Goal: Complete application form: Complete application form

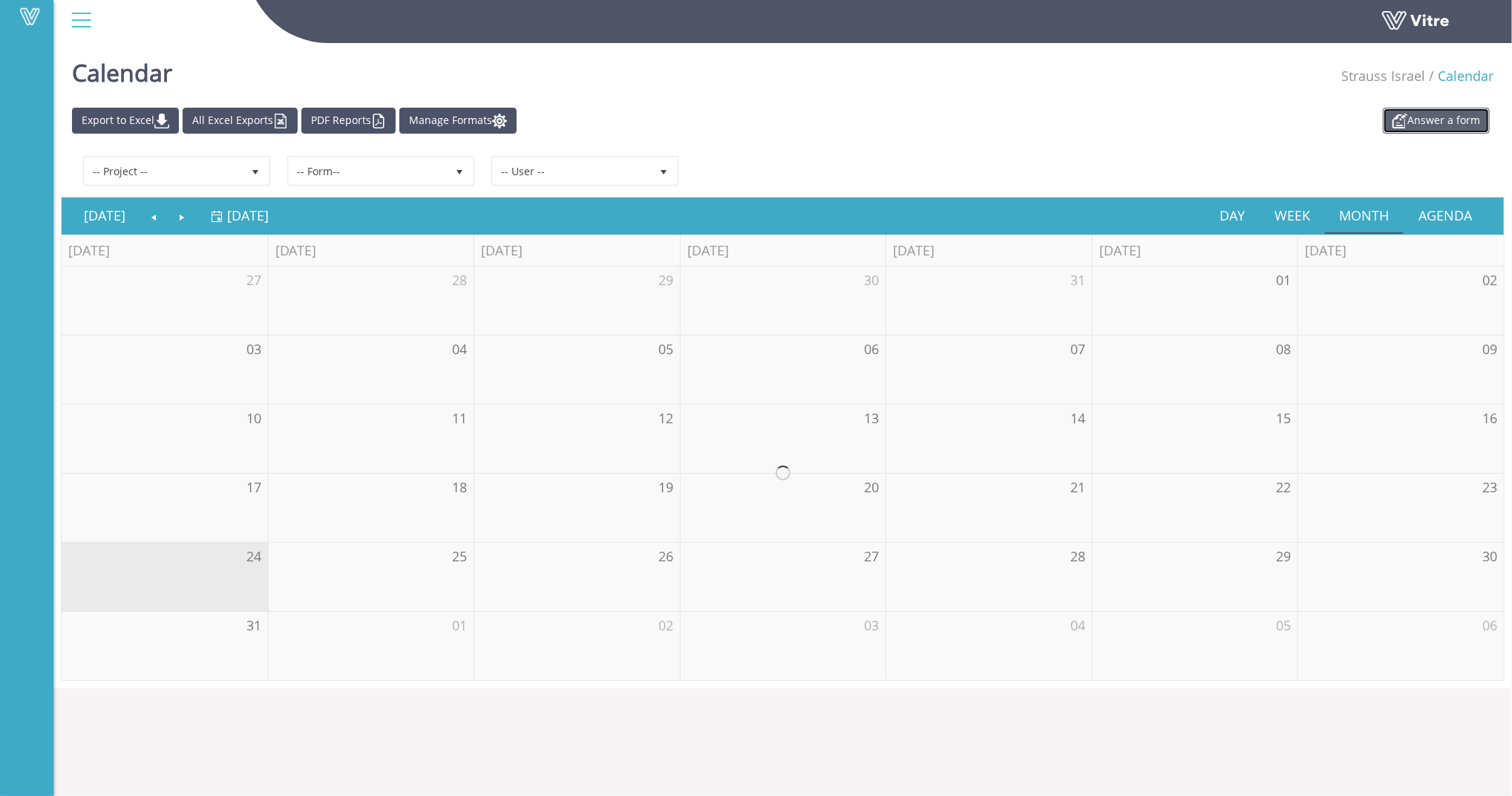
click at [1426, 109] on link "Answer a form" at bounding box center [1436, 121] width 107 height 26
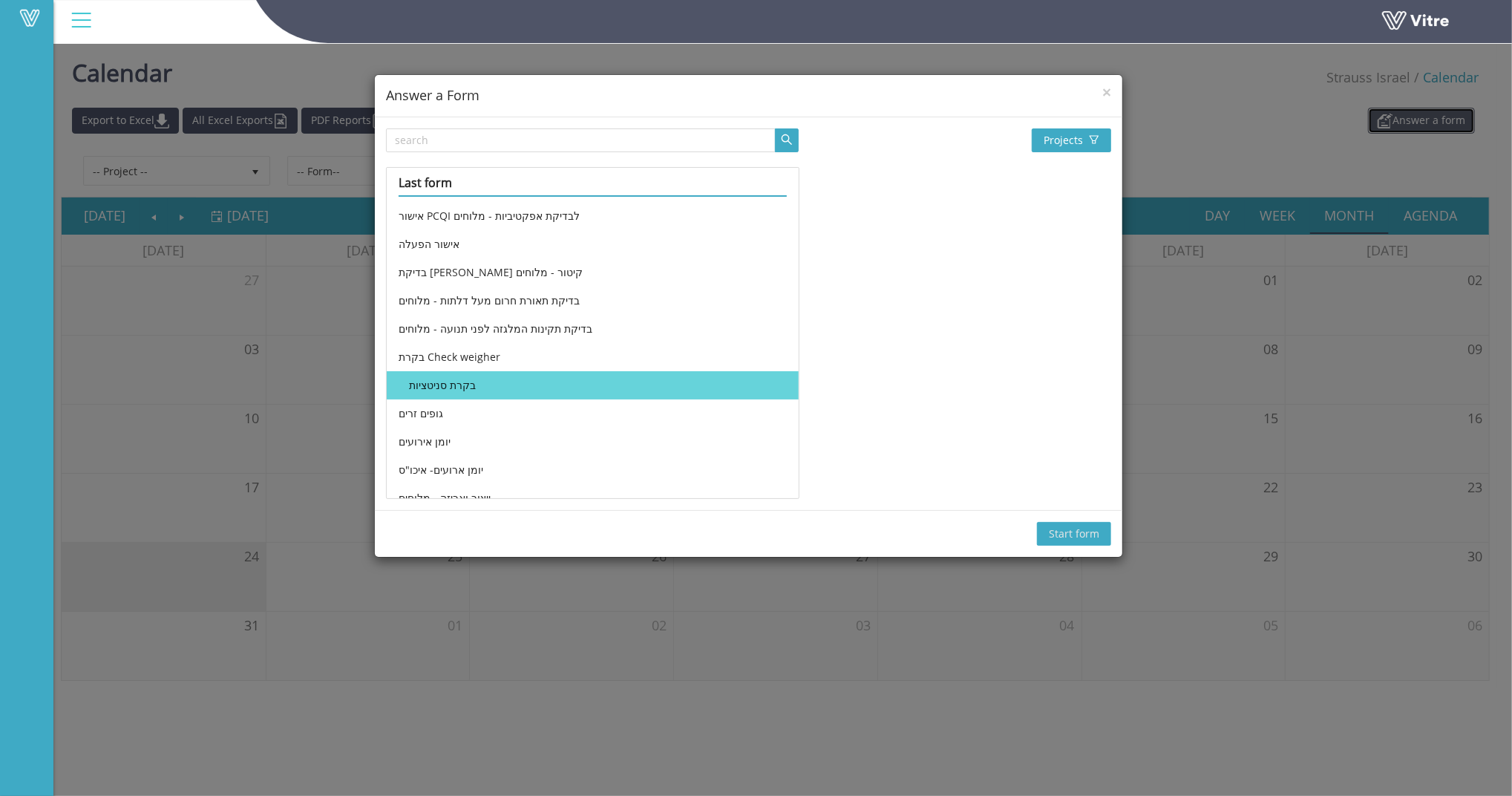
scroll to position [359, 0]
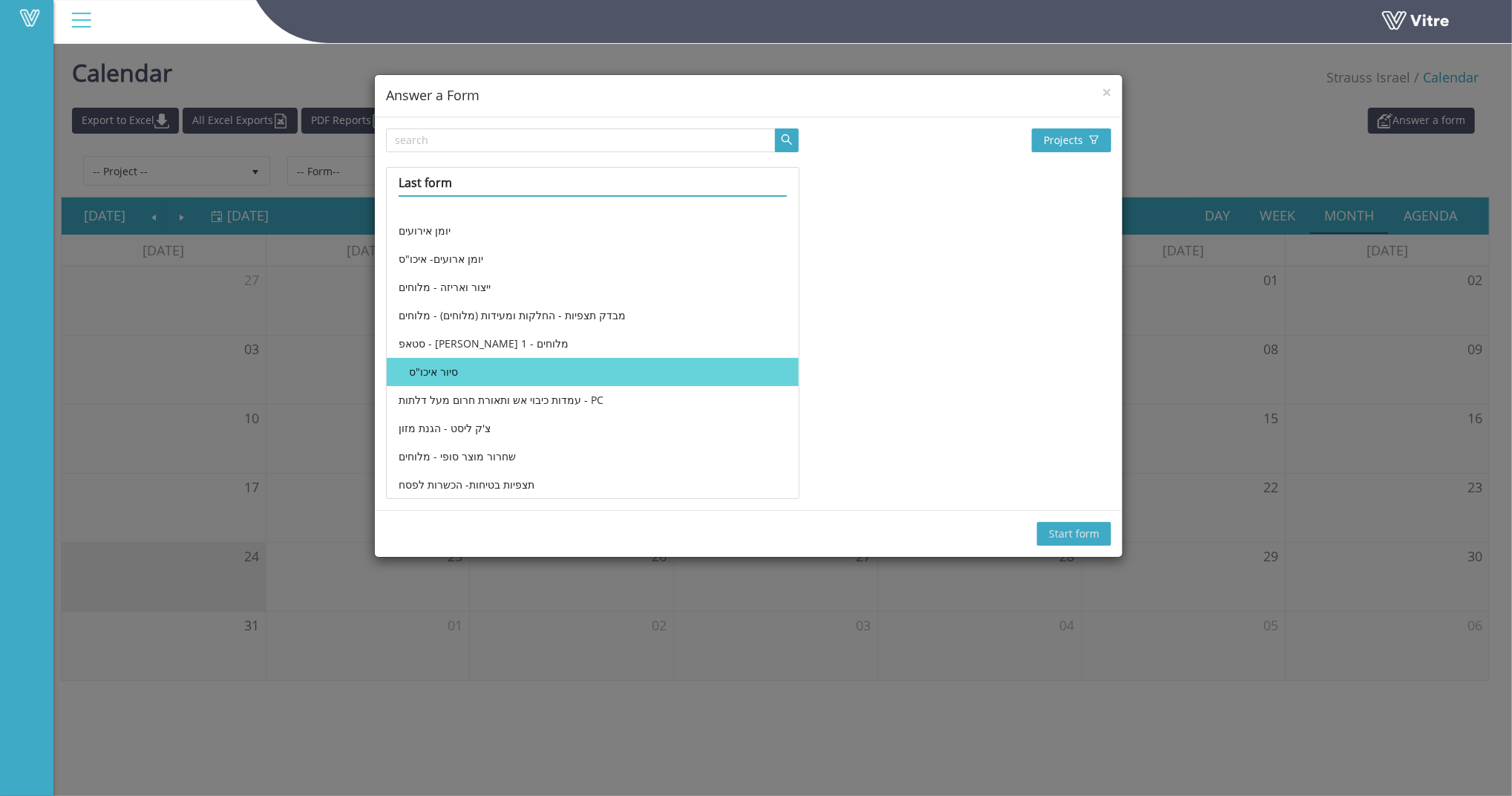
click at [512, 374] on li "סיור איכו"ס" at bounding box center [593, 372] width 412 height 29
click at [1064, 533] on span "Start form" at bounding box center [1073, 534] width 50 height 16
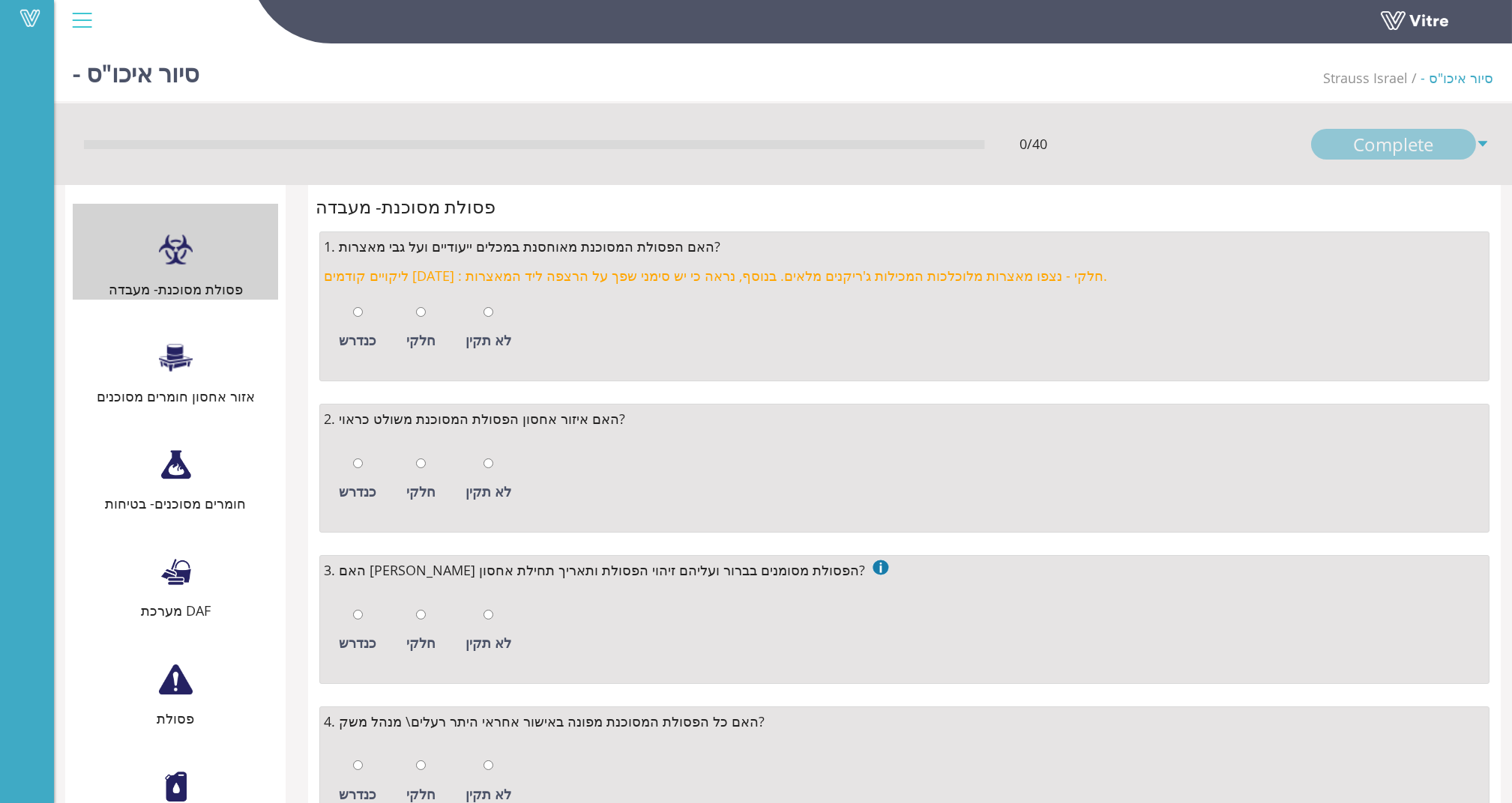
click at [491, 311] on div "לא תקין" at bounding box center [488, 328] width 61 height 69
radio input "true"
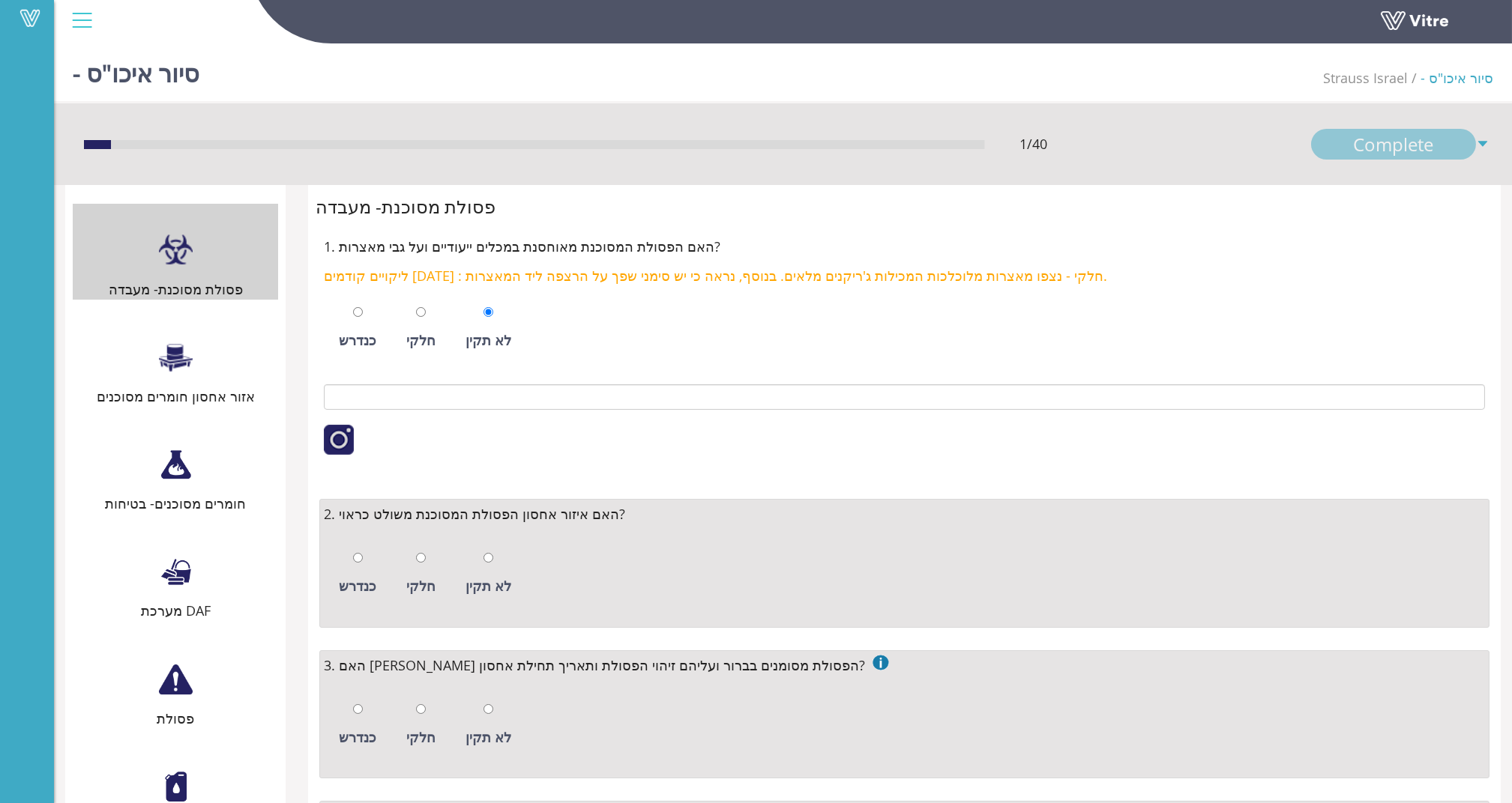
click at [343, 437] on div at bounding box center [339, 440] width 30 height 30
